Goal: Task Accomplishment & Management: Complete application form

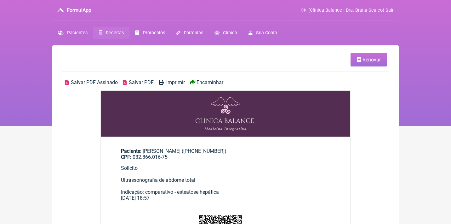
click at [370, 59] on span "Renovar" at bounding box center [371, 60] width 18 height 6
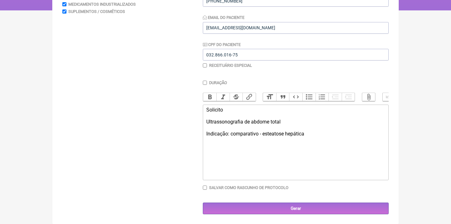
scroll to position [115, 0]
drag, startPoint x: 326, startPoint y: 138, endPoint x: 193, endPoint y: 93, distance: 140.0
click at [193, 93] on form "Buscar Protocolos Formulas Medicamentos Industrializados Suplementos / Cosmétic…" at bounding box center [225, 88] width 326 height 254
type trix-editor "<div>Solicito<br><br>Ultrassonografia de abdome total<br><br>Indicação: compara…"
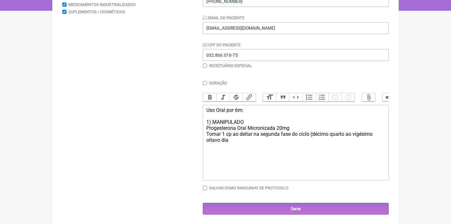
type trix-editor "<div>Uso Oral por 6m:<br><br>1) MANIPULADO<br>Progesterona Oral Micronizada 20m…"
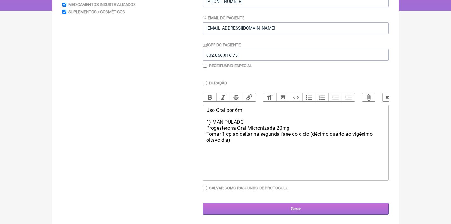
click at [297, 208] on input "Gerar" at bounding box center [296, 209] width 186 height 12
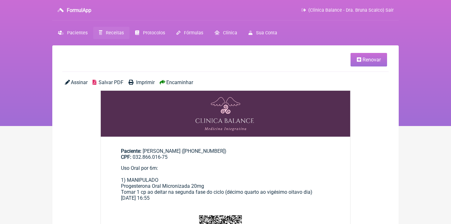
click at [68, 83] on icon at bounding box center [67, 82] width 5 height 5
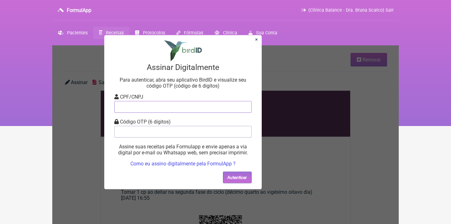
click at [163, 110] on input "tel" at bounding box center [182, 107] width 137 height 12
type input "12805451783"
click at [167, 131] on input "tel" at bounding box center [182, 132] width 137 height 12
type input "685462"
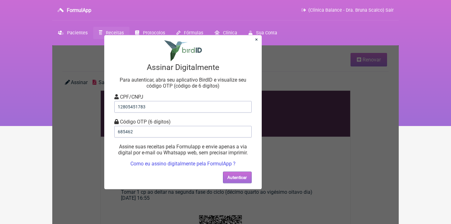
click at [242, 177] on button "Autenticar" at bounding box center [237, 177] width 29 height 12
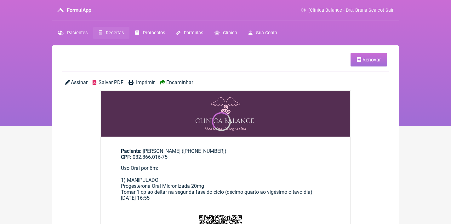
click at [108, 81] on span "Salvar PDF" at bounding box center [111, 82] width 25 height 6
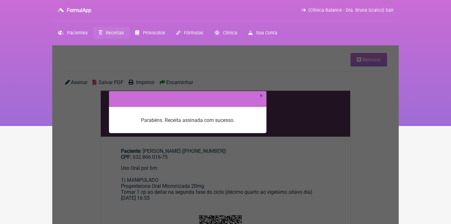
click at [261, 96] on link "×" at bounding box center [261, 95] width 3 height 6
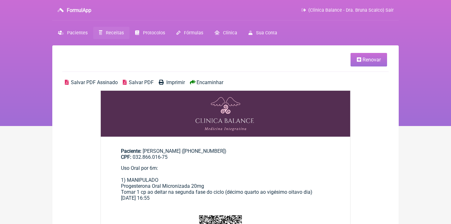
click at [116, 33] on span "Receitas" at bounding box center [115, 32] width 18 height 5
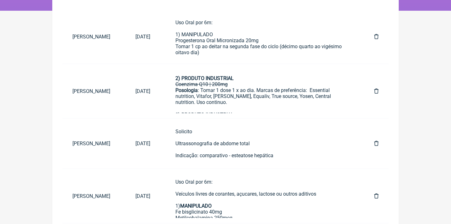
scroll to position [137, 0]
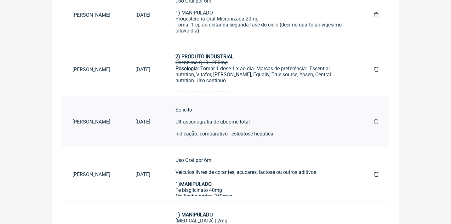
click at [272, 127] on div "Solicito Ultrassonografia de abdome total Indicação: comparativo - esteatose he…" at bounding box center [261, 122] width 173 height 30
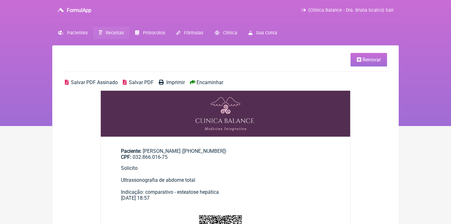
click at [82, 82] on span "Salvar PDF Assinado" at bounding box center [94, 82] width 47 height 6
click at [116, 29] on link "Receitas" at bounding box center [111, 33] width 36 height 12
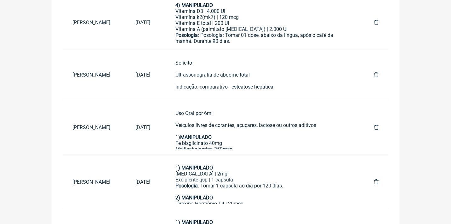
scroll to position [190, 0]
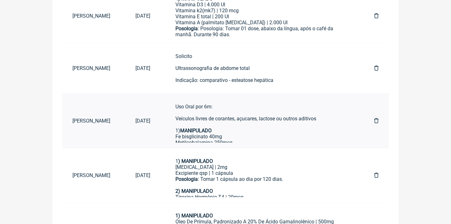
click at [254, 127] on div "Uso Oral por 6m: Veículos livres de corantes, açucares, lactose ou outros aditi…" at bounding box center [261, 119] width 173 height 30
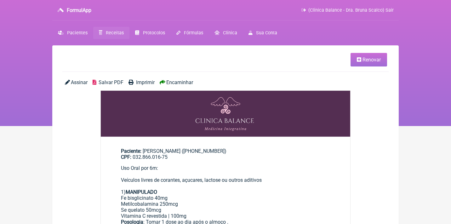
click at [104, 82] on span "Salvar PDF" at bounding box center [111, 82] width 25 height 6
click at [111, 31] on span "Receitas" at bounding box center [115, 32] width 18 height 5
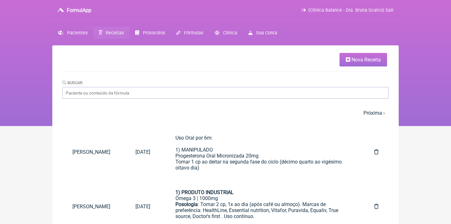
click at [368, 59] on span "Nova Receita" at bounding box center [365, 60] width 29 height 6
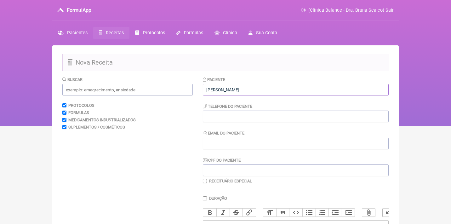
type input "Dionise Maria"
click at [238, 170] on input "CPF do Paciente" at bounding box center [296, 170] width 186 height 12
paste input "010.985.666-02"
type input "010.985.666-02"
click at [255, 93] on input "Dionise Maria" at bounding box center [296, 90] width 186 height 12
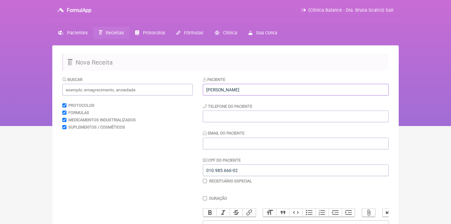
click at [255, 93] on input "Dionise Maria" at bounding box center [296, 90] width 186 height 12
type input "[PERSON_NAME]"
paste input "11971213161"
type input "11971213161"
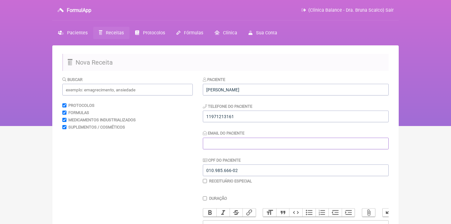
paste input "[EMAIL_ADDRESS][DOMAIN_NAME]"
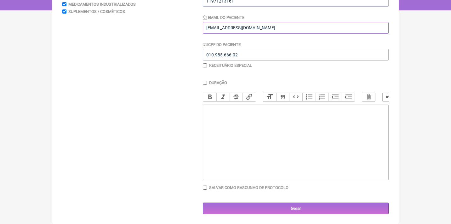
scroll to position [115, 0]
type input "[EMAIL_ADDRESS][DOMAIN_NAME]"
click at [232, 110] on trix-editor at bounding box center [296, 143] width 186 height 76
type trix-editor "<div>Uso Oral por 60 dias:<br><br>Veículos clean label / vegetais<br><br>1)&nbs…"
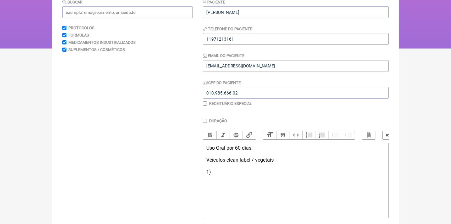
scroll to position [64, 0]
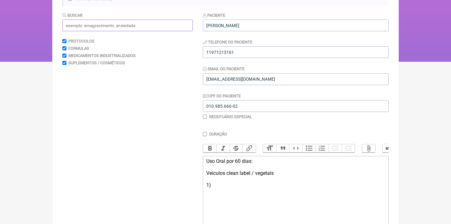
click at [141, 25] on input "text" at bounding box center [127, 26] width 130 height 12
drag, startPoint x: 220, startPoint y: 184, endPoint x: 189, endPoint y: 160, distance: 38.4
click at [189, 160] on form "Buscar Protocolos Formulas Medicamentos Industrializados Suplementos / Cosmétic…" at bounding box center [225, 139] width 326 height 254
click at [216, 179] on div "Uso Oral por 60 dias: Veículos clean label / vegetais 1)" at bounding box center [295, 173] width 179 height 30
click at [218, 183] on div "Uso Oral por 60 dias: Veículos clean label / vegetais 1)" at bounding box center [295, 173] width 179 height 30
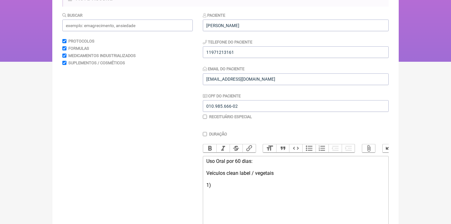
drag, startPoint x: 236, startPoint y: 192, endPoint x: 185, endPoint y: 145, distance: 69.0
click at [186, 145] on form "Buscar Protocolos Formulas Medicamentos Industrializados Suplementos / Cosmétic…" at bounding box center [225, 139] width 326 height 254
click at [170, 25] on input "text" at bounding box center [127, 26] width 130 height 12
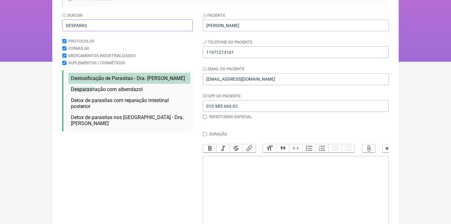
type input "DESPARAS"
click at [113, 75] on span "Destoxificação de Parasitas - Dra. Hulda Clark" at bounding box center [128, 78] width 114 height 6
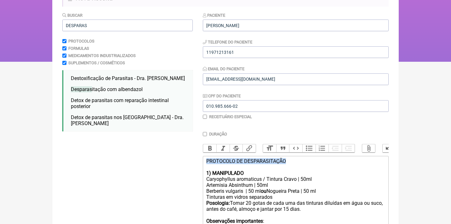
drag, startPoint x: 297, startPoint y: 161, endPoint x: 199, endPoint y: 157, distance: 97.7
click at [236, 145] on button "Strikethrough" at bounding box center [235, 148] width 13 height 8
click at [282, 122] on div "Paciente Dionise Maria Dos Santos Batista Telefone do Paciente 11971213161 Emai…" at bounding box center [296, 68] width 186 height 112
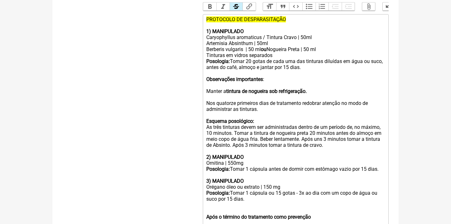
scroll to position [206, 0]
drag, startPoint x: 207, startPoint y: 74, endPoint x: 369, endPoint y: 138, distance: 174.4
click at [369, 138] on trix-editor "PROTOCOLO DE DESPARASITAÇÃO 1) MANIPULADO Caryophyllus aromaticus / Tintura Cra…" at bounding box center [296, 142] width 186 height 256
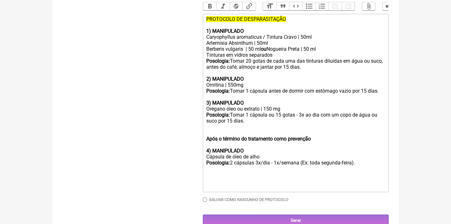
click at [219, 103] on div "3) MANIPULADO Orégano óleo ou extrato | 150 mg" at bounding box center [295, 103] width 179 height 18
drag, startPoint x: 262, startPoint y: 104, endPoint x: 254, endPoint y: 105, distance: 8.6
click at [254, 105] on div "3) MANIPULADO Orégano óleo ou extrato | 150 mg" at bounding box center [295, 103] width 179 height 18
drag, startPoint x: 285, startPoint y: 104, endPoint x: 202, endPoint y: 103, distance: 82.8
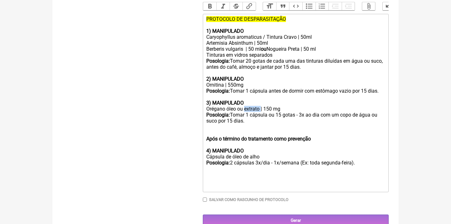
click at [202, 103] on form "Buscar DESPARAS Protocolos Formulas Medicamentos Industrializados Suplementos /…" at bounding box center [225, 48] width 326 height 356
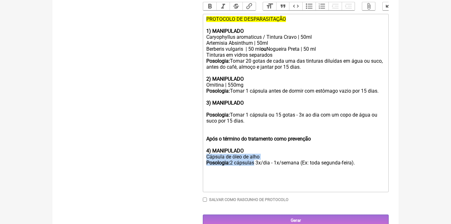
drag, startPoint x: 258, startPoint y: 155, endPoint x: 204, endPoint y: 146, distance: 54.5
click at [204, 146] on trix-editor "PROTOCOLO DE DESPARASITAÇÃO 1) MANIPULADO Caryophyllus aromaticus / Tintura Cra…" at bounding box center [296, 103] width 186 height 178
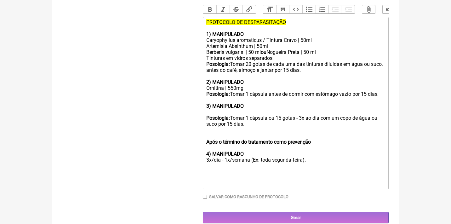
click at [205, 105] on trix-editor "PROTOCOLO DE DESPARASITAÇÃO 1) MANIPULADO Caryophyllus aromaticus / Tintura Cra…" at bounding box center [296, 103] width 186 height 172
paste trix-editor "Cápsula de óleo de alho <br><strong>Posologia: </strong>2 cápsulas"
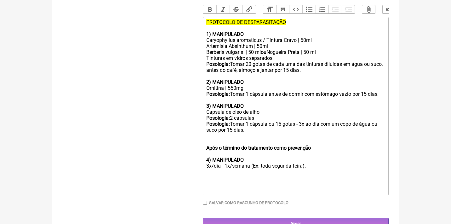
click at [260, 107] on div "3) MANIPULADO Cápsula de óleo de alho Posologia: 2 cápsulas" at bounding box center [295, 109] width 179 height 24
click at [230, 115] on strong "Posologia:" at bounding box center [218, 118] width 24 height 6
click at [271, 121] on div "Posologia: Tomar 1 cápsula ou 15 gotas - 3x ao dia com um copo de água ou suco …" at bounding box center [295, 127] width 179 height 12
click at [275, 121] on div "Posologia: Tomar 1 cápsula ou 15 gotas - 3x ao dia com um copo de água ou suco …" at bounding box center [295, 127] width 179 height 12
click at [282, 112] on div "3) MANIPULADO Cápsula de óleo de alho 500mg Posologia: Tomar 2 cápsulas" at bounding box center [295, 109] width 179 height 24
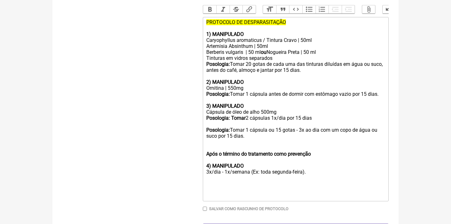
drag, startPoint x: 254, startPoint y: 129, endPoint x: 203, endPoint y: 123, distance: 51.1
click at [205, 125] on trix-editor "PROTOCOLO DE DESPARASITAÇÃO 1) MANIPULADO Caryophyllus aromaticus / Tintura Cra…" at bounding box center [296, 109] width 186 height 184
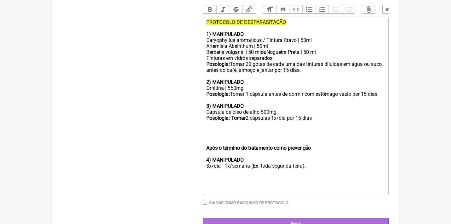
click at [315, 113] on div "3) MANIPULADO Cápsula de óleo de alho 500mg Posologia: Tomar 2 cápsulas 1x/dia …" at bounding box center [295, 112] width 179 height 30
drag, startPoint x: 329, startPoint y: 148, endPoint x: 180, endPoint y: 138, distance: 148.6
click at [181, 139] on form "Buscar DESPARAS Protocolos Formulas Medicamentos Industrializados Suplementos /…" at bounding box center [225, 51] width 326 height 356
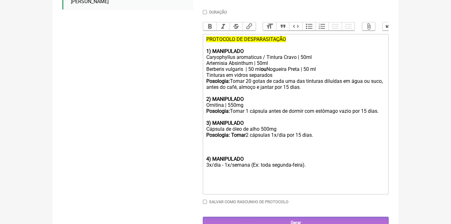
scroll to position [180, 0]
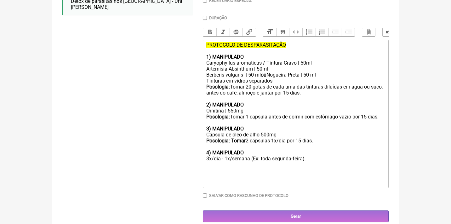
click at [205, 149] on trix-editor "PROTOCOLO DE DESPARASITAÇÃO 1) MANIPULADO Caryophyllus aromaticus / Tintura Cra…" at bounding box center [296, 114] width 186 height 148
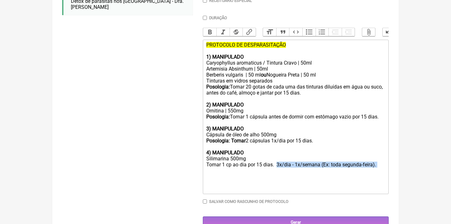
drag, startPoint x: 383, startPoint y: 161, endPoint x: 276, endPoint y: 155, distance: 106.5
click at [277, 157] on div "Silimarina 500mg Tomar 1 cp ao dia por 15 dias. 3x/dia - 1x/semana (Ex: toda se…" at bounding box center [295, 167] width 179 height 24
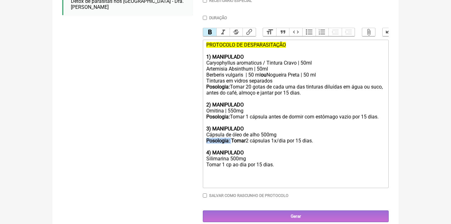
drag, startPoint x: 233, startPoint y: 135, endPoint x: 179, endPoint y: 133, distance: 53.6
click at [179, 133] on form "Buscar DESPARAS Protocolos Formulas Medicamentos Industrializados Suplementos /…" at bounding box center [225, 59] width 326 height 326
copy strong "Posologia:"
click at [205, 155] on trix-editor "PROTOCOLO DE DESPARASITAÇÃO 1) MANIPULADO Caryophyllus aromaticus / Tintura Cra…" at bounding box center [296, 114] width 186 height 148
paste trix-editor "<div><del>PROTOCOLO DE DESPARASITAÇÃO</del><br><br><strong>1) MANIPULADO&nbsp;<…"
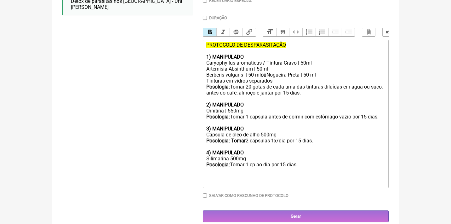
click at [244, 138] on strong "Posologia: Tomar" at bounding box center [225, 141] width 39 height 6
click at [210, 33] on button "Bold" at bounding box center [209, 32] width 13 height 8
click at [230, 86] on strong "Posologia:" at bounding box center [218, 87] width 24 height 6
click at [274, 157] on div "Silimarina 500mg Posologia: Tomar 1 cp ao dia por 15 dias." at bounding box center [295, 164] width 179 height 18
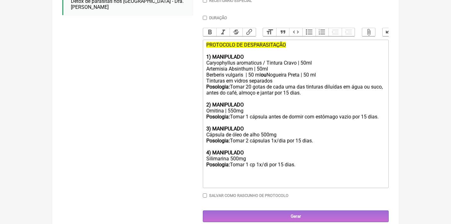
type trix-editor "<div><del>PROTOCOLO DE DESPARASITAÇÃO</del><br><br><strong>1) MANIPULADO&nbsp;<…"
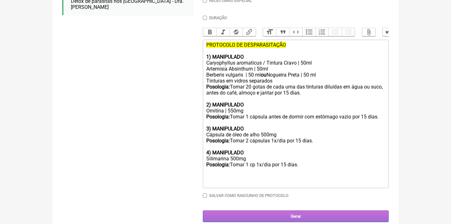
click at [290, 210] on input "Gerar" at bounding box center [296, 216] width 186 height 12
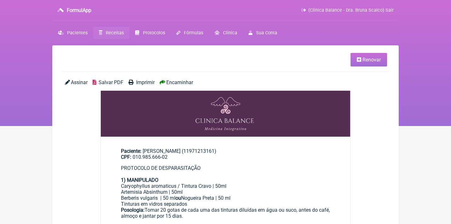
click at [110, 80] on span "Salvar PDF" at bounding box center [111, 82] width 25 height 6
click at [353, 53] on link "Renovar" at bounding box center [368, 60] width 37 height 14
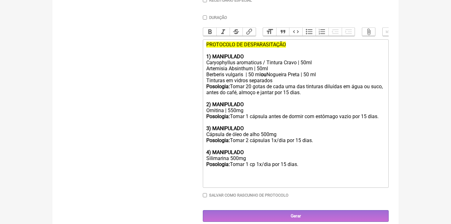
scroll to position [180, 0]
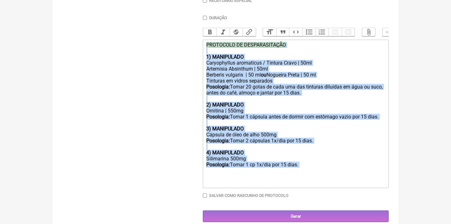
drag, startPoint x: 307, startPoint y: 163, endPoint x: 187, endPoint y: 39, distance: 172.5
click at [187, 39] on form "Buscar Protocolos Formulas Medicamentos Industrializados Suplementos / Cosmétic…" at bounding box center [225, 59] width 326 height 326
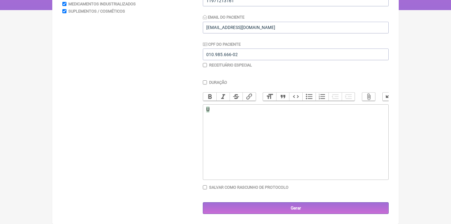
scroll to position [115, 0]
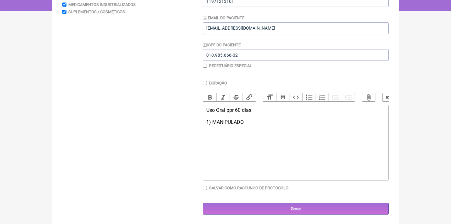
type trix-editor "<div>Uso Oral ppr 60 dias:<br><br>1) MANIPULADO&nbsp;</div><div><br><br></div>"
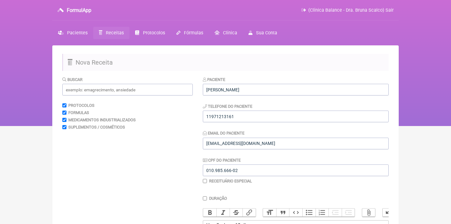
scroll to position [0, 0]
click at [126, 86] on input "text" at bounding box center [127, 90] width 130 height 12
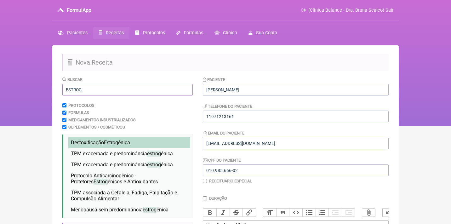
type input "ESTROG"
click at [83, 140] on span "Destoxificação Estrog ênica" at bounding box center [100, 142] width 59 height 6
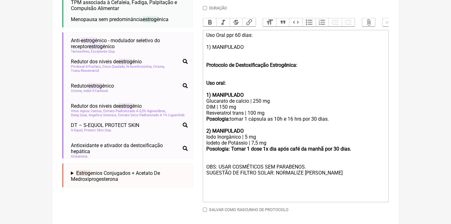
scroll to position [190, 0]
drag, startPoint x: 236, startPoint y: 82, endPoint x: 195, endPoint y: 61, distance: 46.3
click at [195, 61] on form "Buscar ESTROG Protocolos Formulas Medicamentos Industrializados Suplementos / C…" at bounding box center [225, 61] width 326 height 350
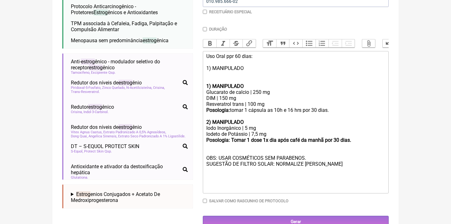
scroll to position [165, 0]
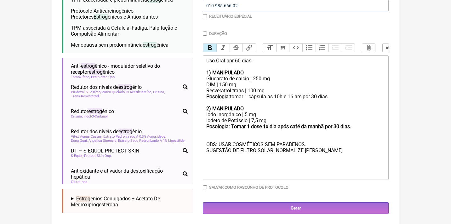
drag, startPoint x: 365, startPoint y: 119, endPoint x: 337, endPoint y: 118, distance: 27.7
click at [337, 118] on trix-editor "Uso Oral ppr 60 dias: 1) MANIPULADO Glucarato de calcio | 250 mg DIM | 150 mg R…" at bounding box center [296, 117] width 186 height 124
drag, startPoint x: 369, startPoint y: 122, endPoint x: 233, endPoint y: 123, distance: 136.0
click at [233, 123] on div "Posologia: Tomar 1 dose 1x dia após café da manhã por 30 dias." at bounding box center [295, 126] width 179 height 6
click at [209, 48] on button "Bold" at bounding box center [209, 48] width 13 height 8
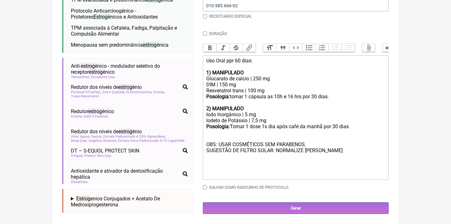
click at [316, 123] on div "Posologia: Tomar 1 dose 1x dia após café da manhã por 30 dias." at bounding box center [295, 126] width 179 height 6
drag, startPoint x: 370, startPoint y: 123, endPoint x: 280, endPoint y: 122, distance: 91.0
click at [280, 123] on div "Posologia: Tomar 1 dose 1x dia após café da manhã por 30 dias." at bounding box center [295, 126] width 179 height 6
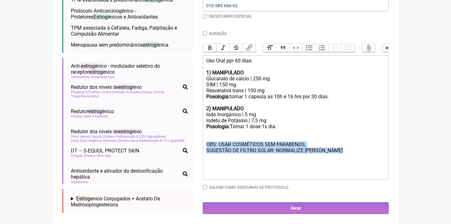
drag, startPoint x: 337, startPoint y: 148, endPoint x: 194, endPoint y: 138, distance: 143.2
click at [194, 138] on form "Buscar ESTROG Protocolos Formulas Medicamentos Industrializados Suplementos / C…" at bounding box center [225, 65] width 326 height 306
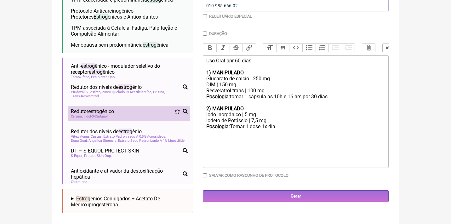
click at [130, 108] on div "Redutor estrog ênico" at bounding box center [129, 111] width 117 height 6
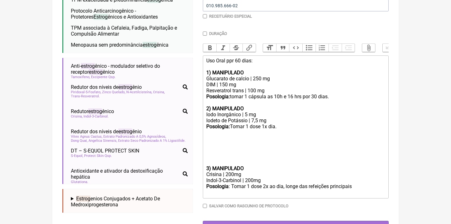
click at [206, 165] on strong "3) MANIPULADO" at bounding box center [224, 168] width 37 height 6
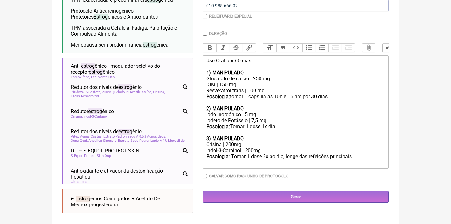
click at [365, 155] on div "Posologia : Tomar 1 dose 2x ao dia, longe das refeições principais ㅤ" at bounding box center [295, 159] width 179 height 13
click at [365, 154] on div "Posologia : Tomar 1 dose 2x ao dia, longe das refeições principais ㅤ" at bounding box center [295, 159] width 179 height 13
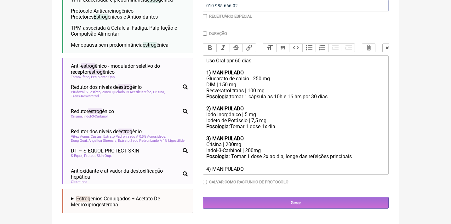
type trix-editor "<div>Uso Oral ppr 60 dias:<br><br></div><div><strong>1) MANIPULADO</strong></di…"
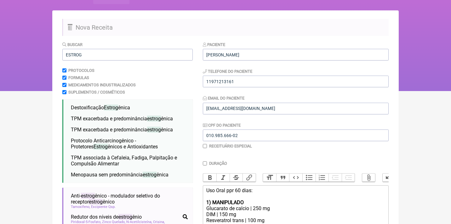
scroll to position [21, 0]
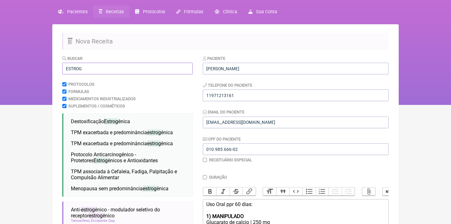
drag, startPoint x: 97, startPoint y: 69, endPoint x: 42, endPoint y: 69, distance: 55.1
click at [42, 69] on div "FormulApp (Clínica Balance - Dra. Bruna Scalco) Sair [GEOGRAPHIC_DATA] Receitas…" at bounding box center [225, 42] width 451 height 126
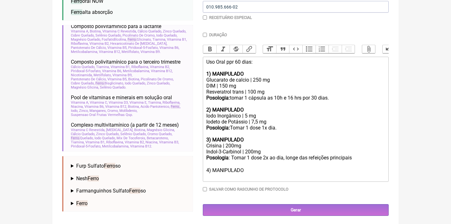
scroll to position [163, 0]
type input "FERRO"
click at [218, 165] on div "Posologia : Tomar 1 dose 2x ao dia, longe das refeições principais ㅤ 4) MANIPUL…" at bounding box center [295, 167] width 179 height 25
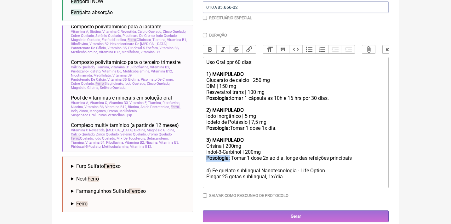
drag, startPoint x: 231, startPoint y: 153, endPoint x: 186, endPoint y: 151, distance: 44.7
click at [187, 152] on form "Buscar FERRO Protocolos Formulas Medicamentos Industrializados Suplementos / Co…" at bounding box center [225, 67] width 326 height 309
copy div "Posologia :"
click at [204, 170] on trix-editor "Uso Oral ppr 60 dias: 1) MANIPULADO Glucarato de calcio | 250 mg DIM | 150 mg R…" at bounding box center [296, 122] width 186 height 131
paste trix-editor "<strong>Posologia</strong>:"
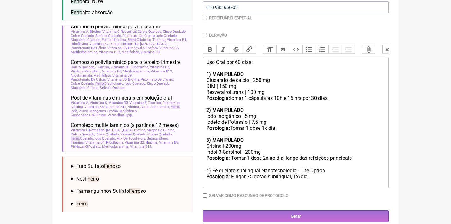
click at [323, 167] on div "Posologia : Tomar 1 dose 2x ao dia, longe das refeições principais ㅤ 4) Fe quel…" at bounding box center [295, 170] width 179 height 31
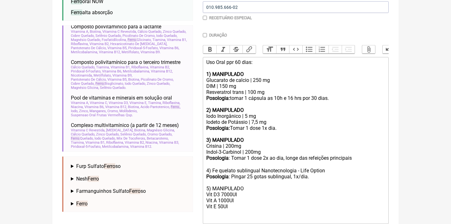
click at [229, 178] on div "Posologia : Tomar 1 dose 2x ao dia, longe das refeições principais ㅤ 4) Fe quel…" at bounding box center [295, 188] width 179 height 66
click at [212, 48] on button "Bold" at bounding box center [209, 49] width 13 height 8
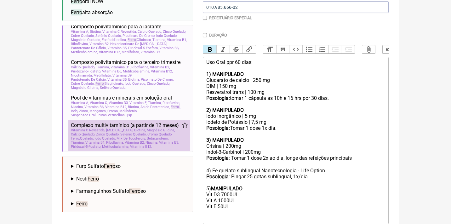
drag, startPoint x: 233, startPoint y: 123, endPoint x: 187, endPoint y: 121, distance: 46.0
click at [188, 123] on form "Buscar FERRO Protocolos Formulas Medicamentos Industrializados Suplementos / Co…" at bounding box center [225, 85] width 326 height 345
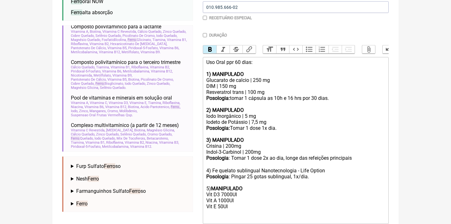
copy strong "Posologia:"
click at [200, 199] on form "Buscar FERRO Protocolos Formulas Medicamentos Industrializados Suplementos / Co…" at bounding box center [225, 85] width 326 height 345
click at [209, 204] on div "Posologia : Tomar 1 dose 2x ao dia, longe das refeições principais ㅤ 4) Fe quel…" at bounding box center [295, 188] width 179 height 66
paste trix-editor "<div>Uso Oral ppr 60 dias:<br><br></div><div><strong>1) MANIPULADO</strong></di…"
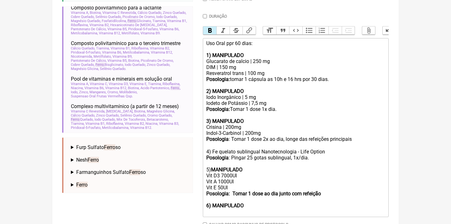
scroll to position [182, 0]
click at [227, 197] on strong "Posologia: Tomar 1 dose ao dia junto com refeição 6) MANIPULADO" at bounding box center [263, 199] width 115 height 18
click at [214, 193] on strong "Posologia: Tomar 1 dose ao dia junto com refeição 6) MANIPULADO" at bounding box center [263, 199] width 115 height 18
drag, startPoint x: 211, startPoint y: 195, endPoint x: 198, endPoint y: 195, distance: 13.5
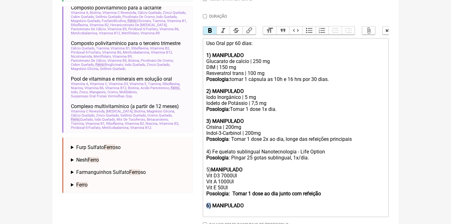
click at [198, 195] on form "Buscar FERRO Protocolos Formulas Medicamentos Industrializados Suplementos / Co…" at bounding box center [225, 72] width 326 height 357
click at [207, 28] on button "Bold" at bounding box center [209, 30] width 13 height 8
click at [254, 195] on div "Posologia : Tomar 1 dose 2x ao dia, longe das refeições principais ㅤ 4) Fe quel…" at bounding box center [295, 175] width 179 height 78
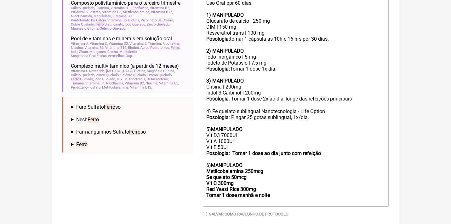
scroll to position [228, 0]
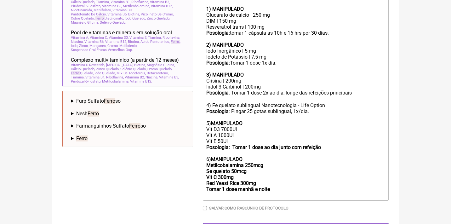
click at [254, 156] on strong "MANIPULADO Metilcobalamina 250mcg Se quelato 50mcg Vit C 300mg Red Yeast Rice 3…" at bounding box center [238, 174] width 64 height 36
click at [236, 160] on strong "MANIPULADO Metilcobalamina 200mcg Se quelato 50mcg Vit C 300mg Red Yeast Rice 3…" at bounding box center [238, 174] width 64 height 36
click at [223, 167] on strong "MANIPULADO Metilcobalamina 200mcg Se quelato 50mcg Vit C 300mg Red Yeast Rice 3…" at bounding box center [238, 174] width 64 height 36
drag, startPoint x: 233, startPoint y: 138, endPoint x: 187, endPoint y: 135, distance: 46.0
click at [187, 136] on form "Buscar FERRO Protocolos Formulas Medicamentos Industrializados Suplementos / Co…" at bounding box center [225, 41] width 326 height 387
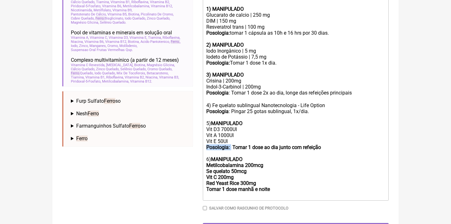
copy strong "Posologia:"
click at [205, 180] on trix-editor "Uso Oral ppr 60 dias: 1) MANIPULADO Glucarato de calcio | 250 mg DIM | 150 mg R…" at bounding box center [296, 96] width 186 height 209
paste trix-editor "Posologia:"
type trix-editor "<lor>Ips Dolo sit 28 amet:<co><ad></eli><sed><doeius>8) TEMPORINCI</utlabo></et…"
drag, startPoint x: 308, startPoint y: 176, endPoint x: 234, endPoint y: 177, distance: 74.3
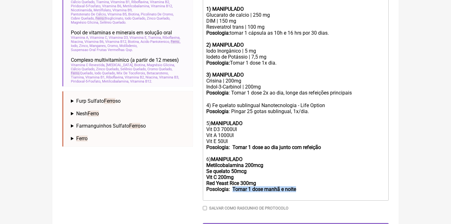
click at [234, 177] on div "Posologia : Tomar 1 dose 2x ao dia, longe das refeições principais ㅤ 4) Fe quel…" at bounding box center [295, 144] width 179 height 108
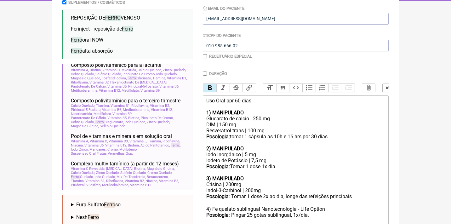
scroll to position [116, 0]
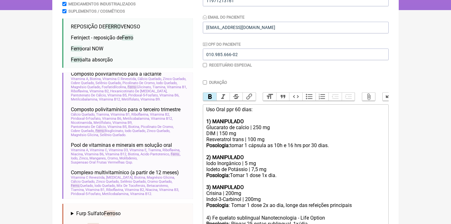
click at [207, 99] on button "Bold" at bounding box center [209, 97] width 13 height 8
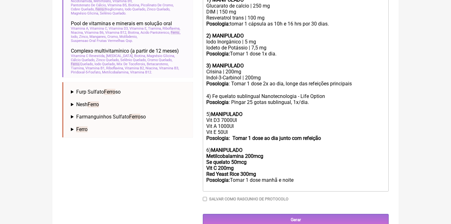
scroll to position [237, 0]
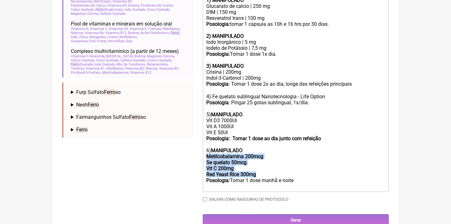
drag, startPoint x: 267, startPoint y: 162, endPoint x: 198, endPoint y: 147, distance: 69.9
click at [198, 147] on form "Buscar FERRO Protocolos Formulas Medicamentos Industrializados Suplementos / Co…" at bounding box center [225, 32] width 326 height 387
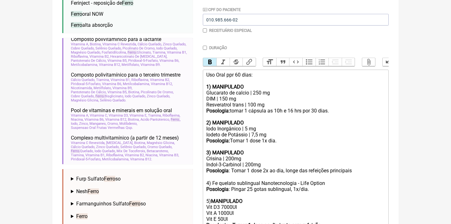
scroll to position [148, 0]
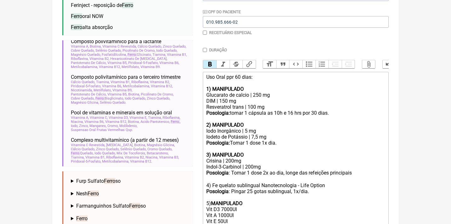
click at [209, 63] on button "Bold" at bounding box center [209, 64] width 13 height 8
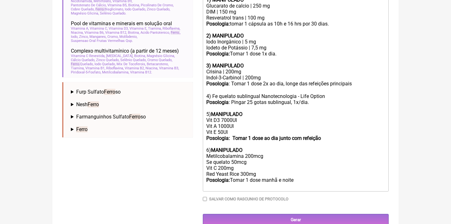
scroll to position [237, 0]
click at [283, 169] on div "Posologia : Tomar 1 dose 2x ao dia, longe das refeições principais ㅤ 4) Fe quel…" at bounding box center [295, 135] width 179 height 108
drag, startPoint x: 337, startPoint y: 130, endPoint x: 235, endPoint y: 129, distance: 102.0
click at [235, 129] on div "Posologia : Tomar 1 dose 2x ao dia, longe das refeições principais ㅤ 4) Fe quel…" at bounding box center [295, 135] width 179 height 108
click at [288, 135] on strong "Posologia: Tomar 1 dose ao dia junto com refeição" at bounding box center [263, 138] width 115 height 6
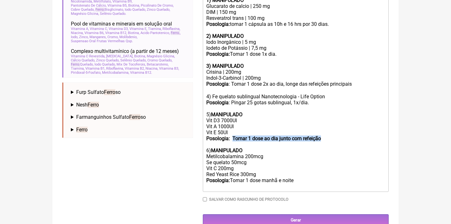
drag, startPoint x: 330, startPoint y: 131, endPoint x: 234, endPoint y: 131, distance: 95.4
click at [234, 131] on div "Posologia : Tomar 1 dose 2x ao dia, longe das refeições principais ㅤ 4) Fe quel…" at bounding box center [295, 135] width 179 height 108
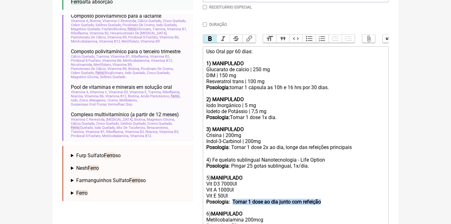
scroll to position [173, 0]
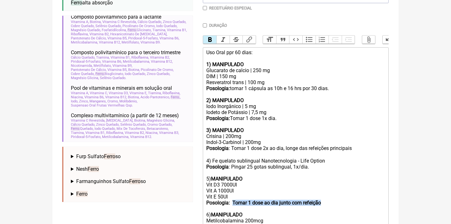
click at [208, 42] on button "Bold" at bounding box center [209, 40] width 13 height 8
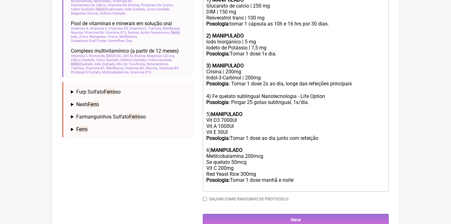
scroll to position [237, 0]
click at [258, 197] on label "Salvar como rascunho de Protocolo" at bounding box center [248, 199] width 79 height 5
click at [207, 197] on input "Salvar como rascunho de Protocolo" at bounding box center [205, 199] width 4 height 4
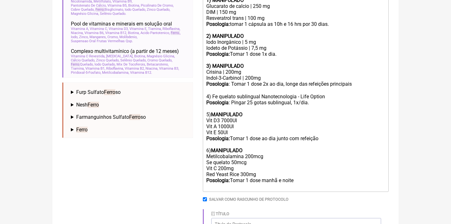
click at [303, 173] on div "Posologia : Tomar 1 dose 2x ao dia, longe das refeições principais ㅤ 4) Fe quel…" at bounding box center [295, 135] width 179 height 108
click at [203, 197] on input "Salvar como rascunho de Protocolo" at bounding box center [205, 199] width 4 height 4
checkbox input "false"
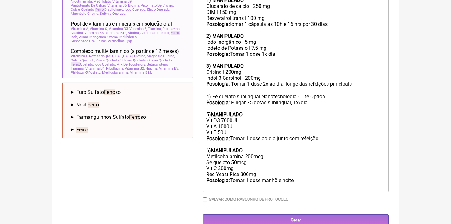
click at [299, 169] on div "Posologia : Tomar 1 dose 2x ao dia, longe das refeições principais ㅤ 4) Fe quel…" at bounding box center [295, 135] width 179 height 108
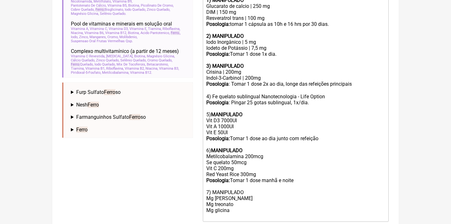
click at [244, 187] on div "Posologia : Tomar 1 dose 2x ao dia, longe das refeições principais ㅤ 4) Fe quel…" at bounding box center [295, 150] width 179 height 138
click at [239, 179] on div "Posologia : Tomar 1 dose 2x ao dia, longe das refeições principais ㅤ 4) Fe quel…" at bounding box center [295, 150] width 179 height 138
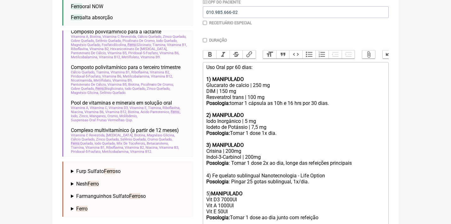
scroll to position [151, 0]
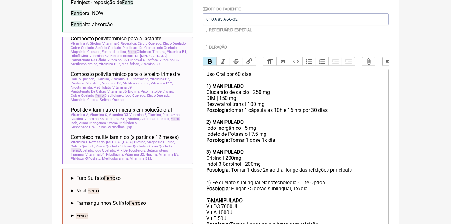
click at [207, 60] on button "Bold" at bounding box center [209, 61] width 13 height 8
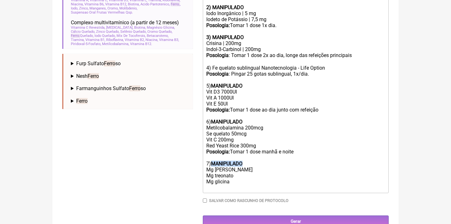
scroll to position [265, 0]
drag, startPoint x: 233, startPoint y: 141, endPoint x: 196, endPoint y: 137, distance: 37.4
click at [197, 137] on form "Buscar FERRO Protocolos Formulas Medicamentos Industrializados Suplementos / Co…" at bounding box center [225, 19] width 326 height 416
copy div "Red Yeast Rice 300mg Posologia:"
click at [208, 174] on div "Posologia : Tomar 1 dose 2x ao dia, longe das refeições principais ㅤ 4) Fe quel…" at bounding box center [295, 122] width 179 height 138
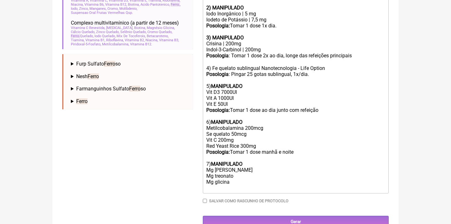
paste trix-editor "<br>Red Yeast Rice 300mg<strong><br>Posologia:&nbsp;</strong"
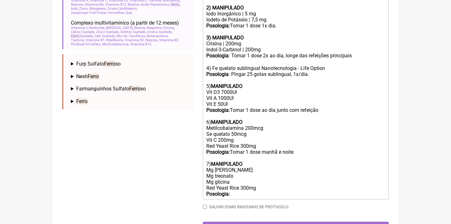
click at [237, 155] on div "Posologia : Tomar 1 dose 2x ao dia, longe das refeições principais ㅤ 4) Fe quel…" at bounding box center [295, 125] width 179 height 144
click at [234, 158] on div "Posologia : Tomar 1 dose 2x ao dia, longe das refeições principais ㅤ 4) Fe quel…" at bounding box center [295, 125] width 179 height 144
click at [236, 164] on div "Posologia : Tomar 1 dose 2x ao dia, longe das refeições principais ㅤ 4) Fe quel…" at bounding box center [295, 125] width 179 height 144
click at [234, 169] on div "Posologia : Tomar 1 dose 2x ao dia, longe das refeições principais ㅤ 4) Fe quel…" at bounding box center [295, 125] width 179 height 144
drag, startPoint x: 267, startPoint y: 176, endPoint x: 199, endPoint y: 175, distance: 67.7
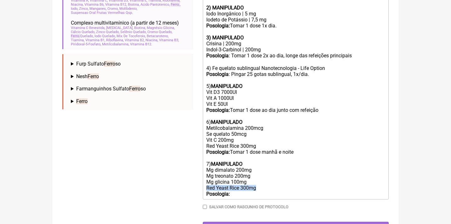
click at [199, 175] on form "Buscar FERRO Protocolos Formulas Medicamentos Industrializados Suplementos / Co…" at bounding box center [225, 22] width 326 height 422
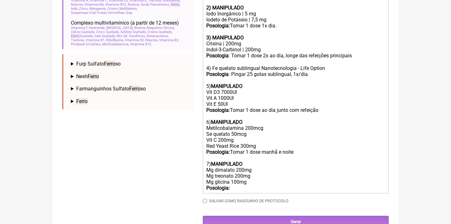
click at [237, 174] on div "Posologia : Tomar 1 dose 2x ao dia, longe das refeições principais ㅤ 4) Fe quel…" at bounding box center [295, 122] width 179 height 138
drag, startPoint x: 313, startPoint y: 176, endPoint x: 231, endPoint y: 173, distance: 82.5
click at [233, 173] on div "Posologia : Tomar 1 dose 2x ao dia, longe das refeições principais ㅤ 4) Fe quel…" at bounding box center [295, 122] width 179 height 138
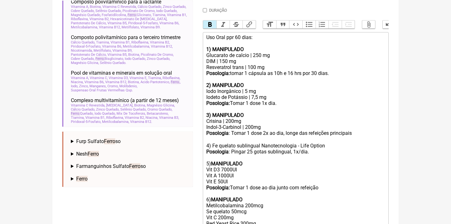
scroll to position [185, 0]
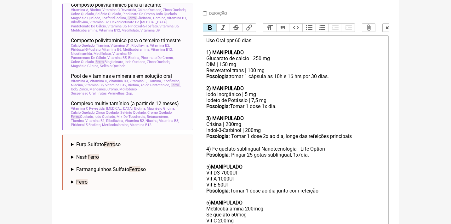
click at [208, 27] on button "Bold" at bounding box center [209, 28] width 13 height 8
click at [263, 109] on div "3) MANIPULADO" at bounding box center [295, 115] width 179 height 12
drag, startPoint x: 342, startPoint y: 74, endPoint x: 276, endPoint y: 73, distance: 65.5
click at [277, 73] on div "Posologia: tomar 1 cápsula as 10h e 16 hrs por 30 dias." at bounding box center [295, 76] width 179 height 6
drag, startPoint x: 267, startPoint y: 124, endPoint x: 202, endPoint y: 121, distance: 65.2
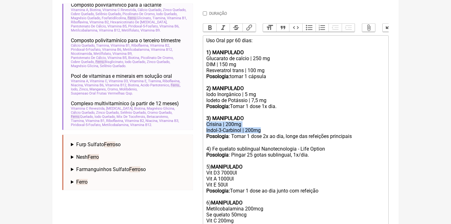
click at [202, 121] on form "Buscar FERRO Protocolos Formulas Medicamentos Industrializados Suplementos / Co…" at bounding box center [225, 99] width 326 height 416
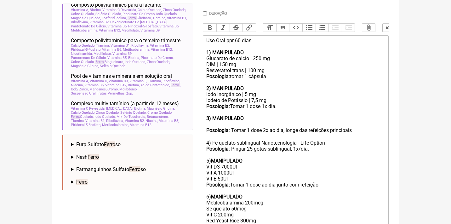
click at [274, 70] on div "Resveratrol trans | 100 mg" at bounding box center [295, 70] width 179 height 6
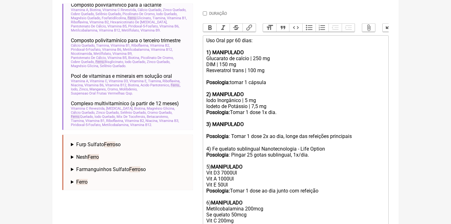
paste trix-editor "Crisina | 200mg</div><div>Indol-3-Carbinol | 200mg"
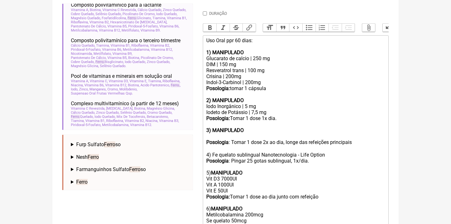
click at [259, 87] on div "Posologia: tomar 1 cápsula" at bounding box center [295, 88] width 179 height 6
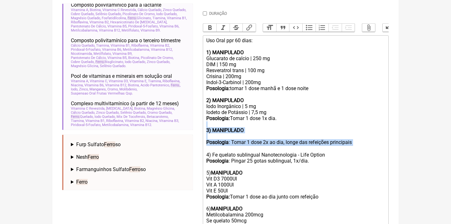
drag, startPoint x: 366, startPoint y: 136, endPoint x: 204, endPoint y: 121, distance: 163.1
click at [204, 121] on trix-editor "Uso Oral ppr 60 dias: 1) MANIPULADO Glucarato de calcio | 250 mg DIM | 150 mg R…" at bounding box center [296, 157] width 186 height 245
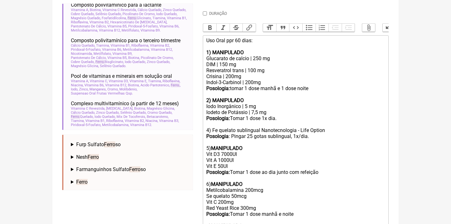
click at [210, 125] on div "4) Fe quelato sublingual Nanotecnologia - Life Option Posologia : Pingar 25 got…" at bounding box center [295, 187] width 179 height 132
click at [209, 141] on div "3) Fe quelato sublingual Nanotecnologia - Life Option Posologia : Pingar 25 got…" at bounding box center [295, 187] width 179 height 132
click at [209, 177] on div "3) Fe quelato sublingual Nanotecnologia - Life Option Posologia : Pingar 25 got…" at bounding box center [295, 187] width 179 height 132
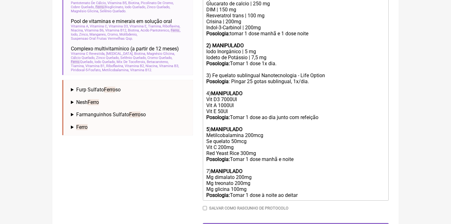
scroll to position [240, 0]
click at [208, 162] on div "3) Fe quelato sublingual Nanotecnologia - Life Option Posologia : Pingar 25 got…" at bounding box center [295, 132] width 179 height 132
click at [319, 186] on trix-editor "Uso Oral ppr 60 dias: 1) MANIPULADO Glucarato de calcio | 250 mg DIM | 150 mg R…" at bounding box center [296, 90] width 186 height 220
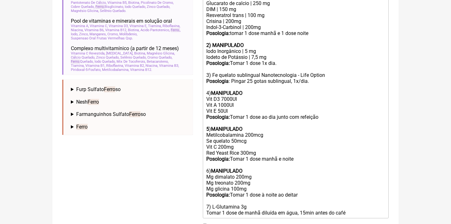
click at [319, 72] on div "3) Fe quelato sublingual Nanotecnologia - Life Option Posologia : Pingar 25 got…" at bounding box center [295, 141] width 179 height 150
click at [314, 76] on div "3) Fe quelato sublingual Nanotecnologia - Life Option Posologia : Pingar 25 got…" at bounding box center [295, 141] width 179 height 150
click at [288, 66] on div "3) Fe quelato sublingual Nanotecnologia - Life Option Posologia : Pingar 25 got…" at bounding box center [295, 141] width 179 height 150
click at [287, 60] on div "Posologia: Tomar 1 dose 1x dia." at bounding box center [295, 63] width 179 height 6
type trix-editor "<lor>Ips Dolo sit 94 amet:<co><ad></eli><sed><doeius>9) TEMPORINCI</utlabo></et…"
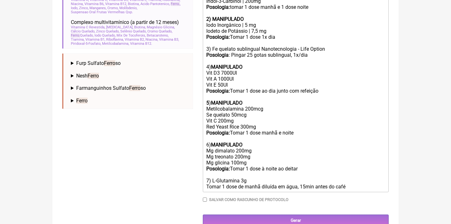
scroll to position [265, 0]
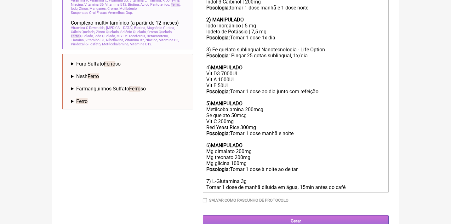
click at [286, 215] on input "Gerar" at bounding box center [296, 221] width 186 height 12
